Goal: Navigation & Orientation: Understand site structure

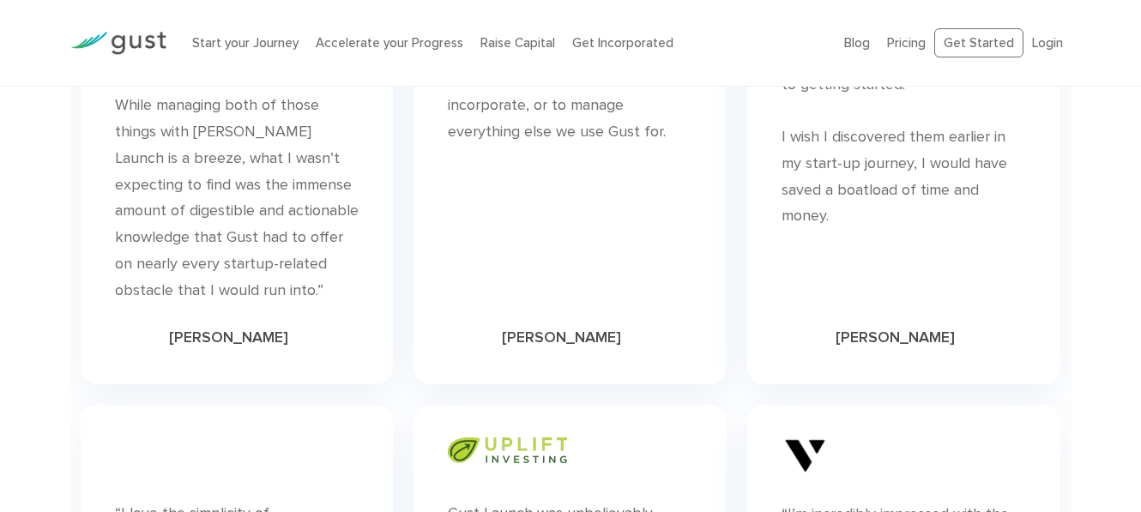
scroll to position [5050, 0]
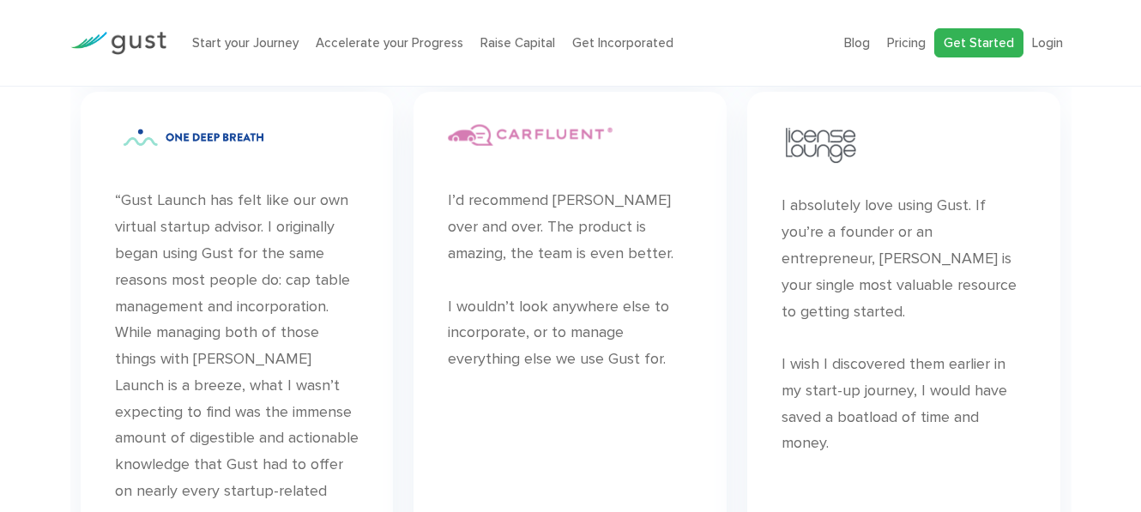
click at [999, 37] on link "Get Started" at bounding box center [978, 43] width 89 height 30
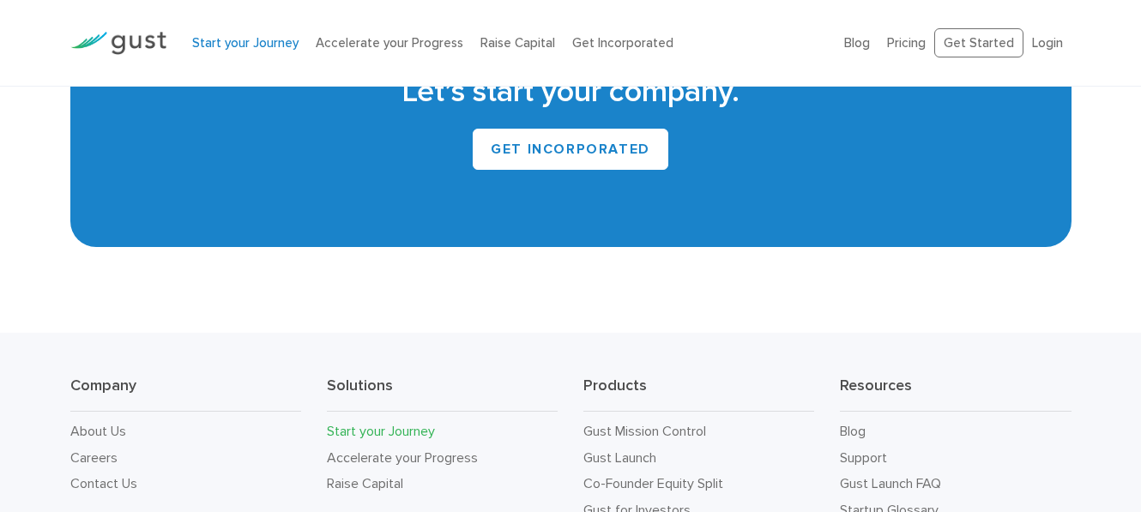
scroll to position [3267, 0]
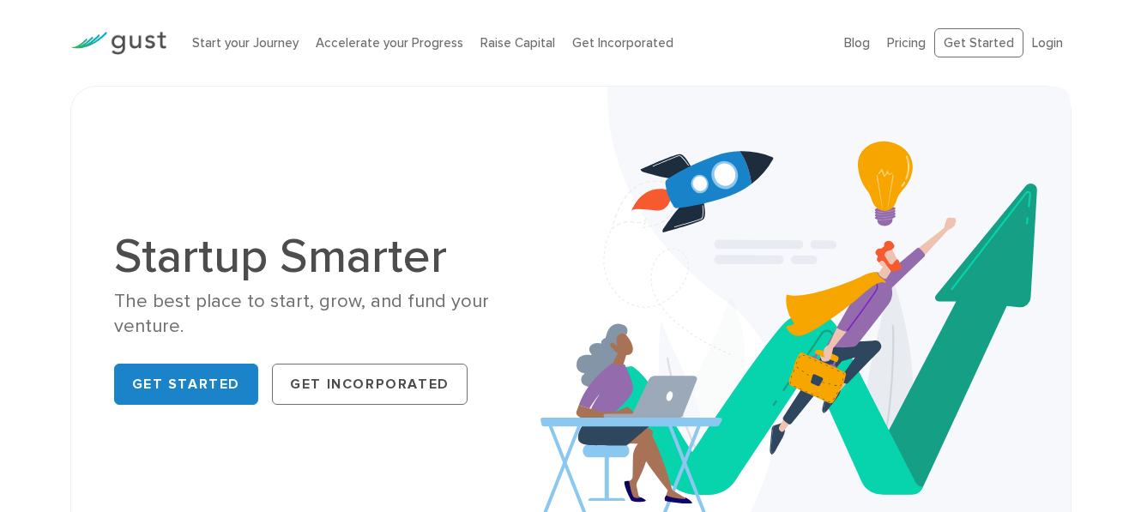
click at [136, 41] on img at bounding box center [118, 43] width 96 height 23
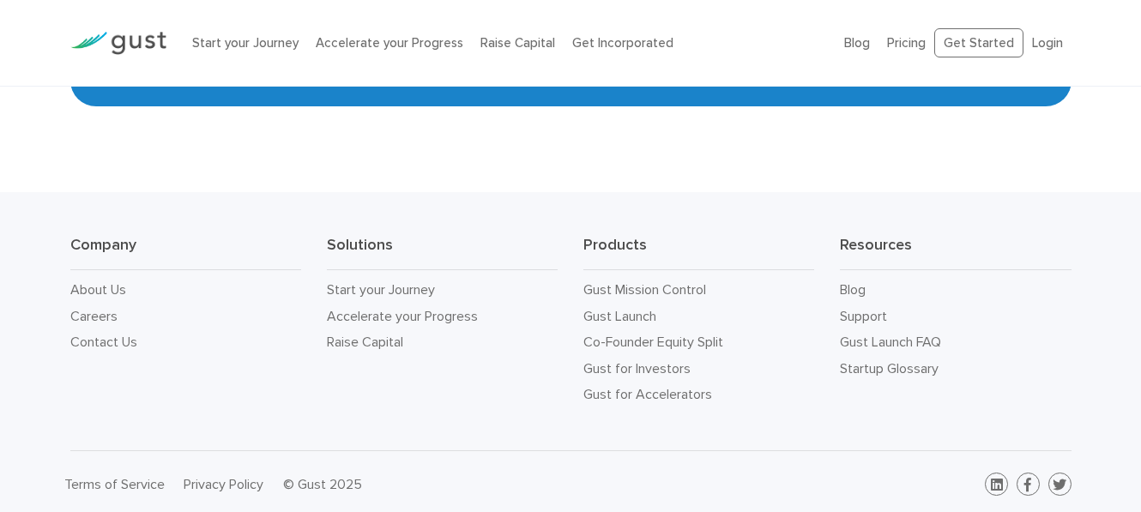
scroll to position [7795, 0]
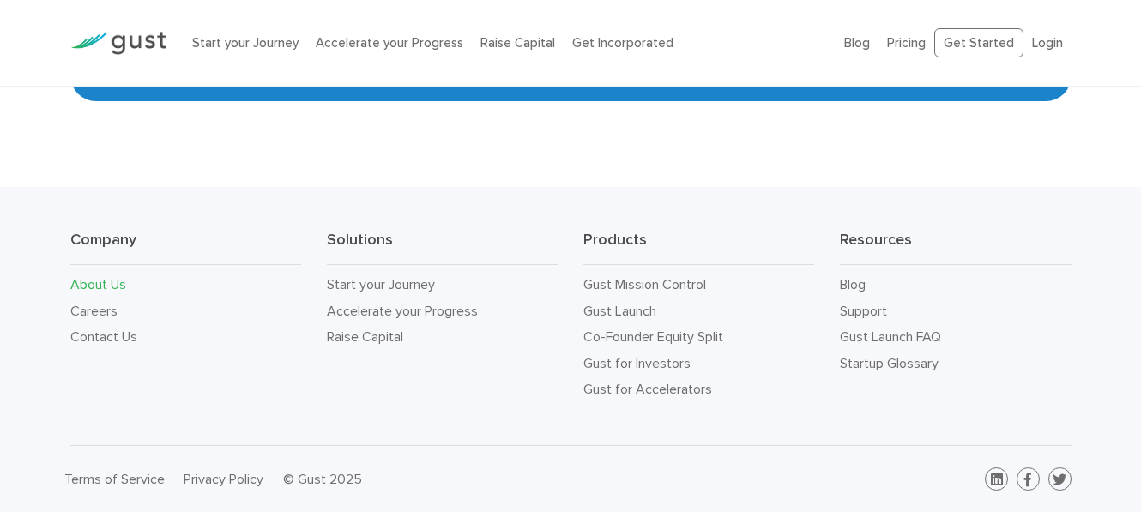
click at [104, 286] on link "About Us" at bounding box center [98, 284] width 56 height 16
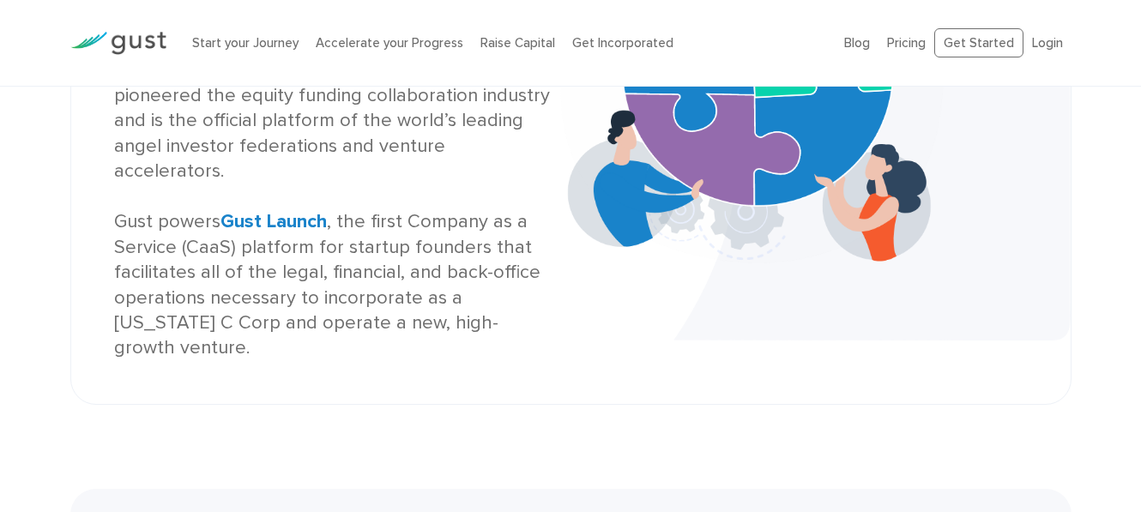
scroll to position [343, 0]
